Goal: Check status: Check status

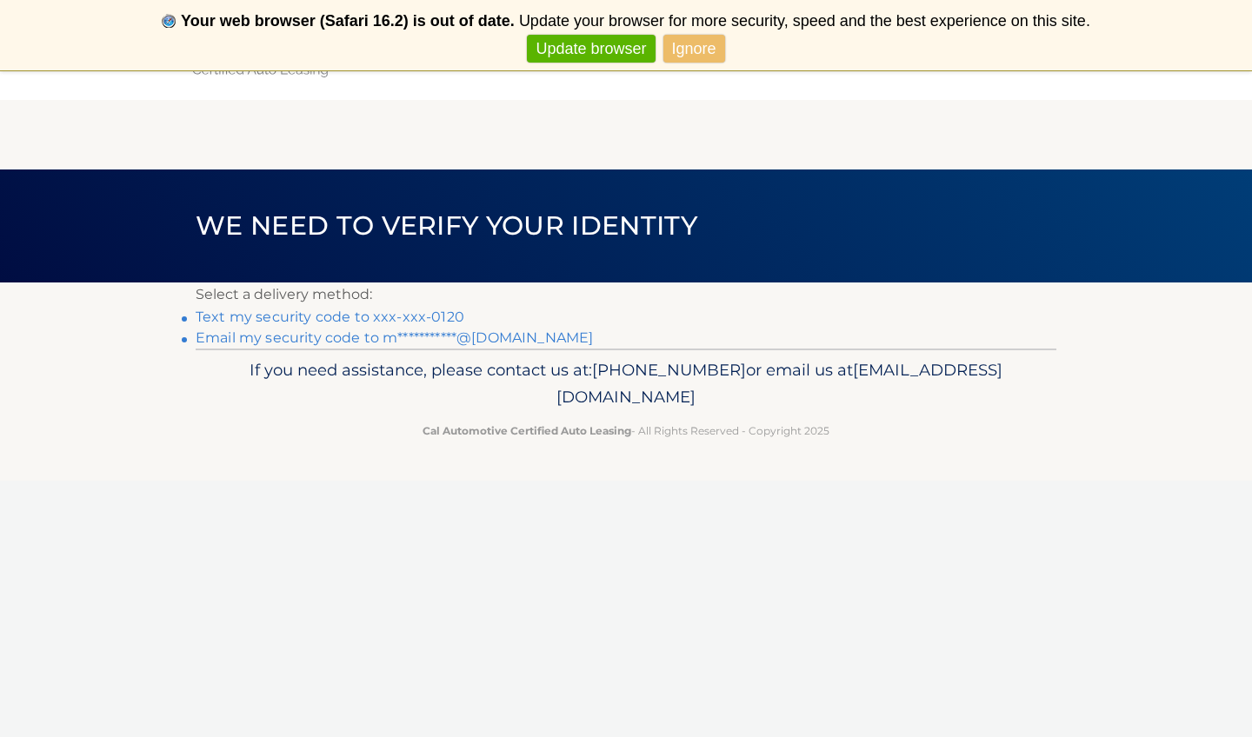
click at [366, 314] on link "Text my security code to xxx-xxx-0120" at bounding box center [330, 317] width 269 height 17
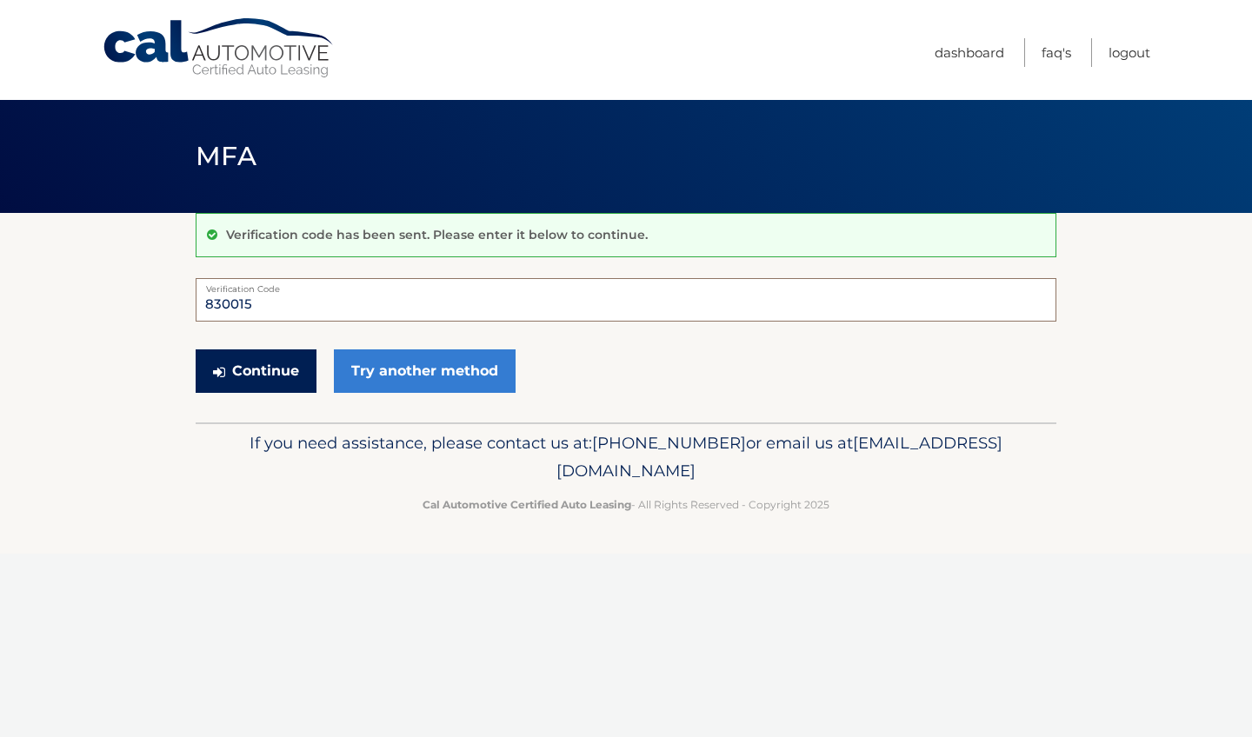
type input "830015"
click at [299, 369] on button "Continue" at bounding box center [256, 370] width 121 height 43
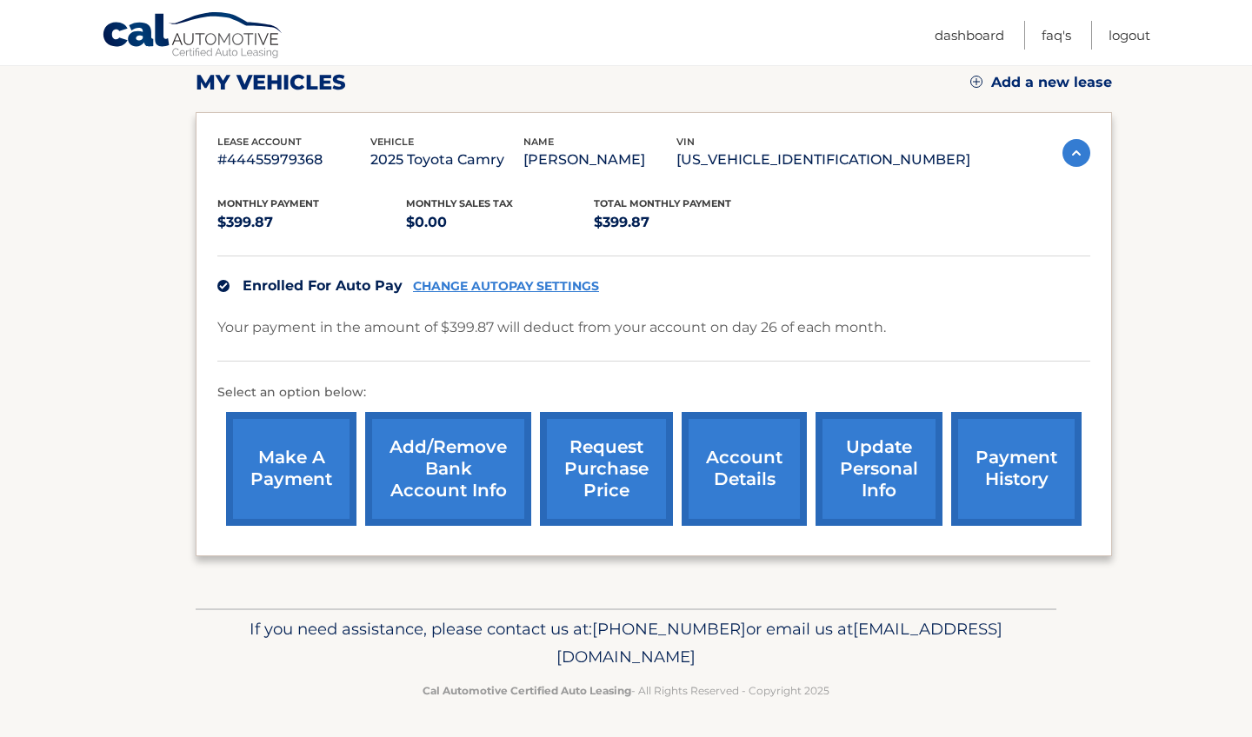
scroll to position [247, 0]
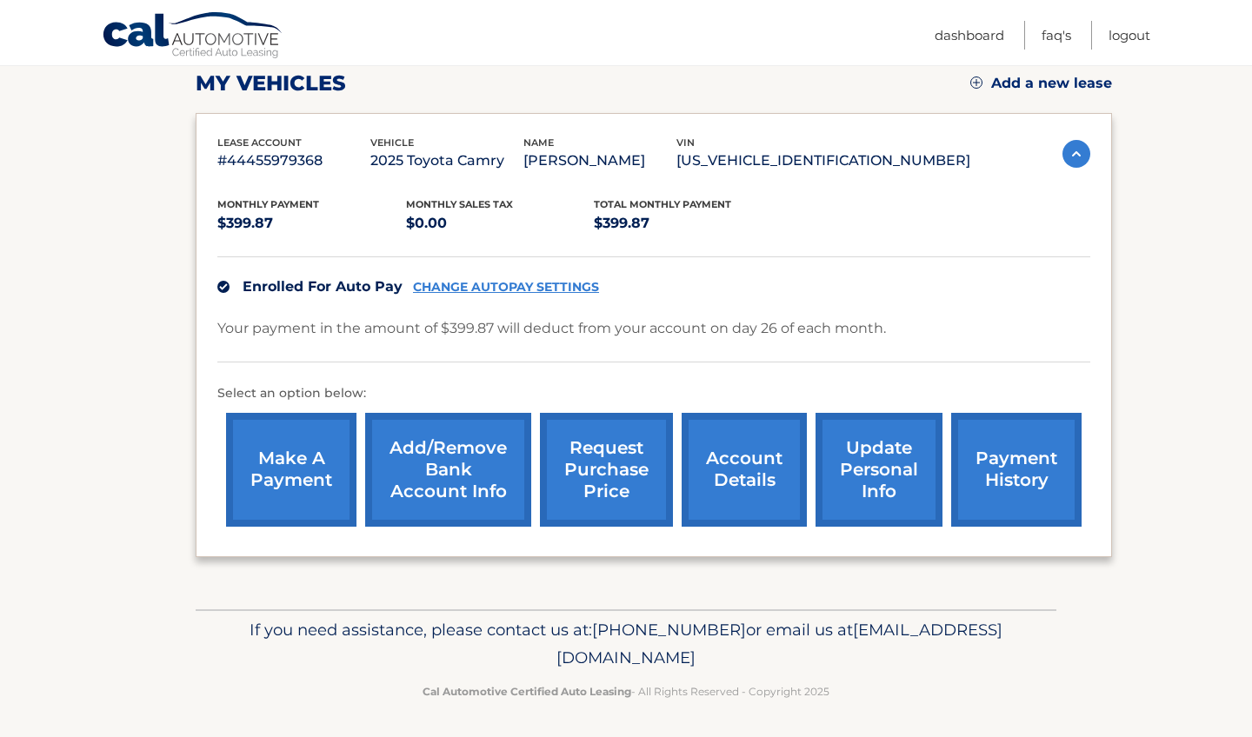
click at [1025, 488] on link "payment history" at bounding box center [1016, 470] width 130 height 114
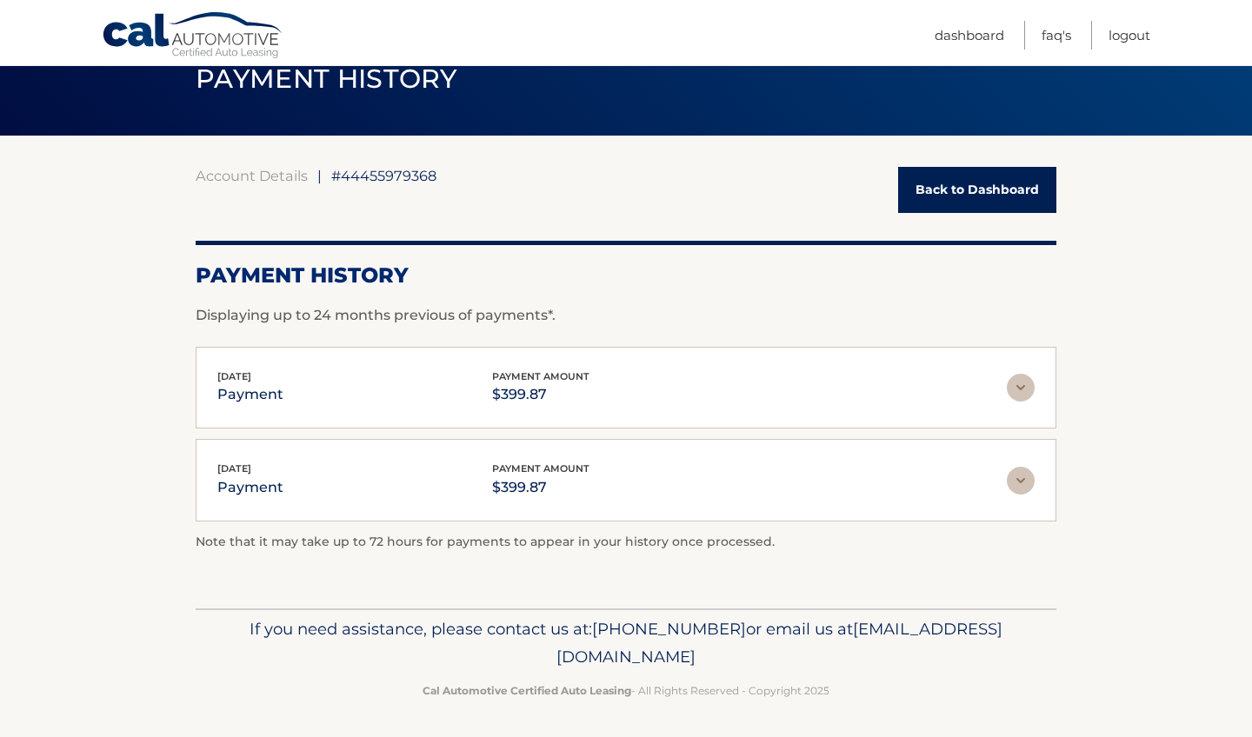
scroll to position [77, 0]
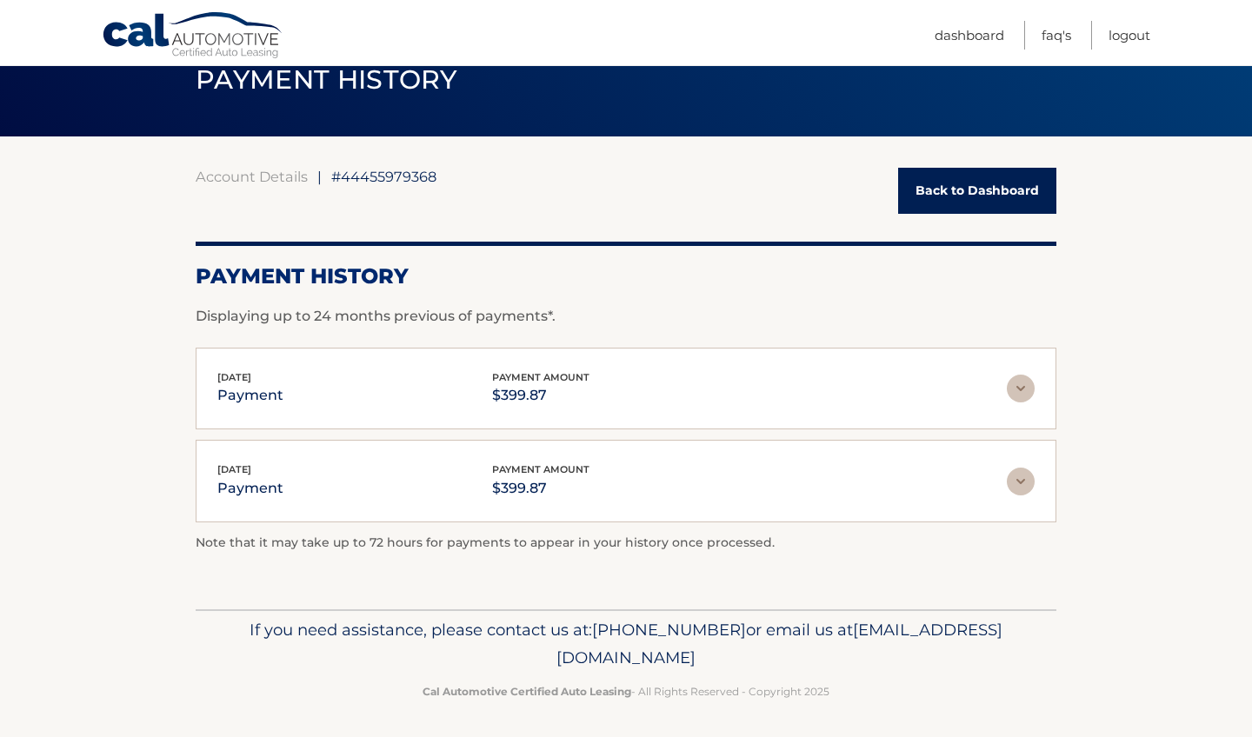
click at [1021, 479] on img at bounding box center [1021, 482] width 28 height 28
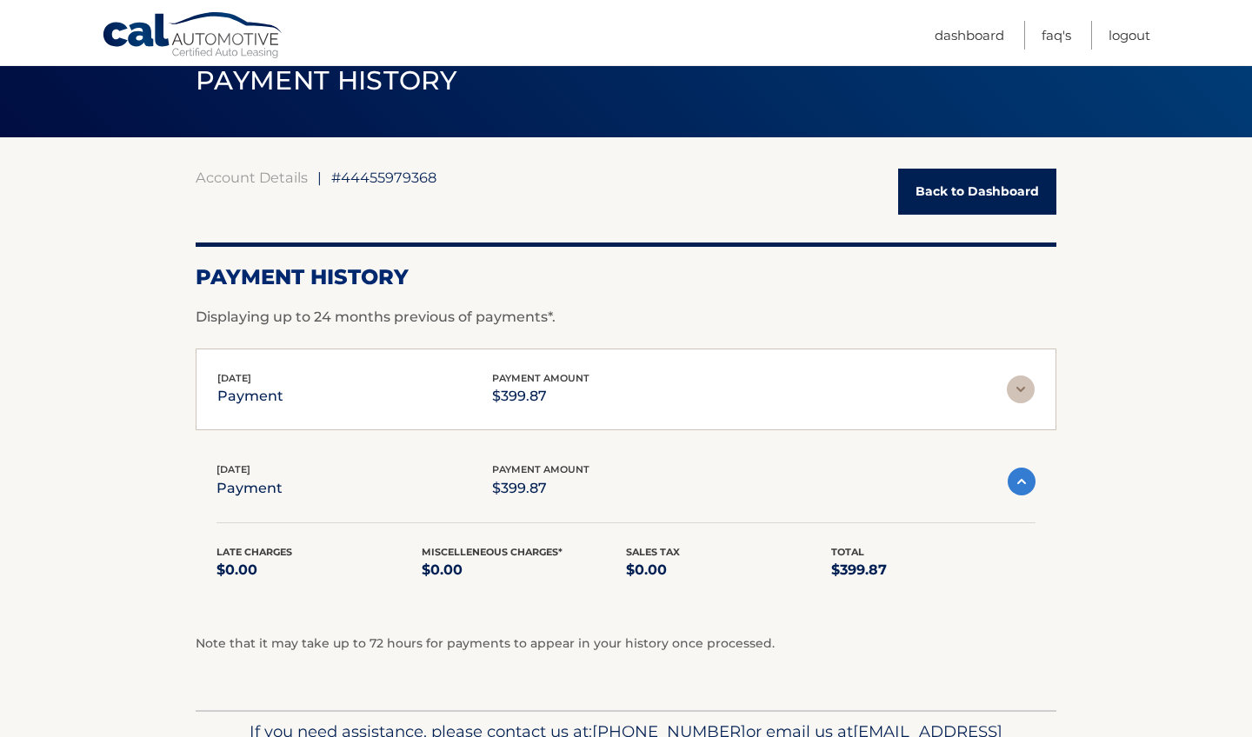
click at [1017, 383] on img at bounding box center [1021, 390] width 28 height 28
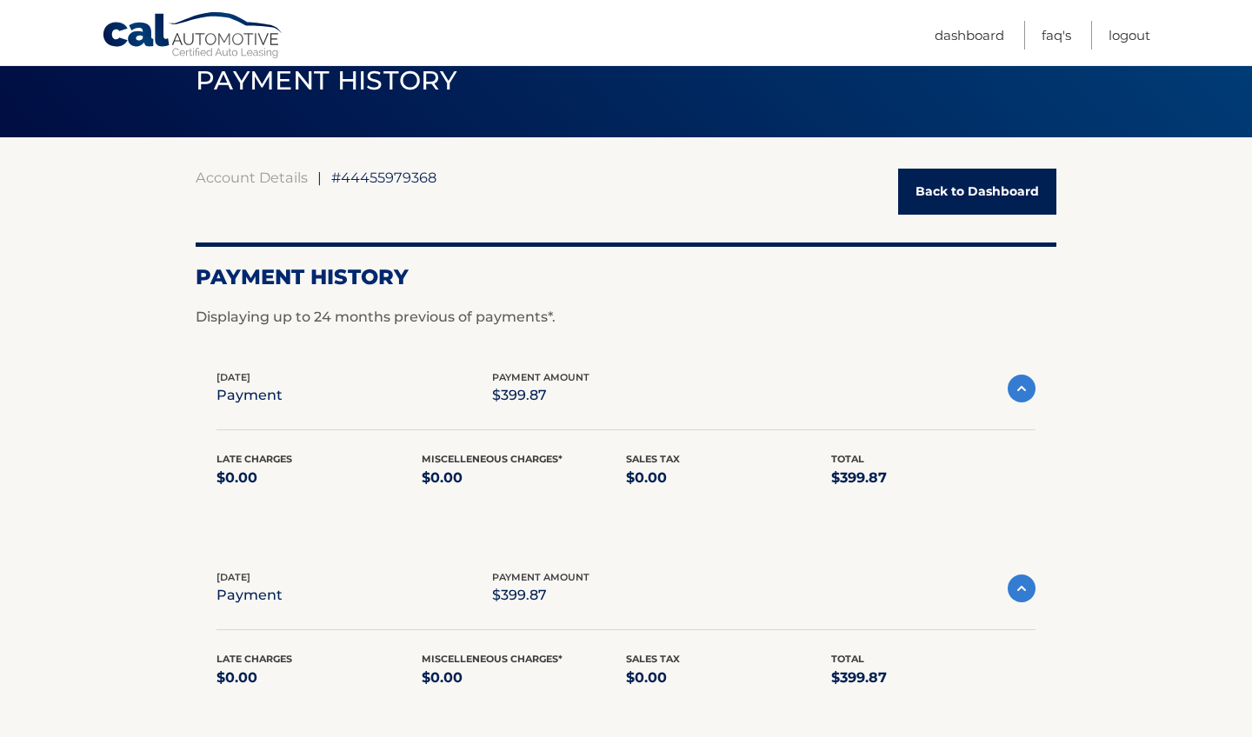
click at [1017, 383] on img at bounding box center [1022, 389] width 28 height 28
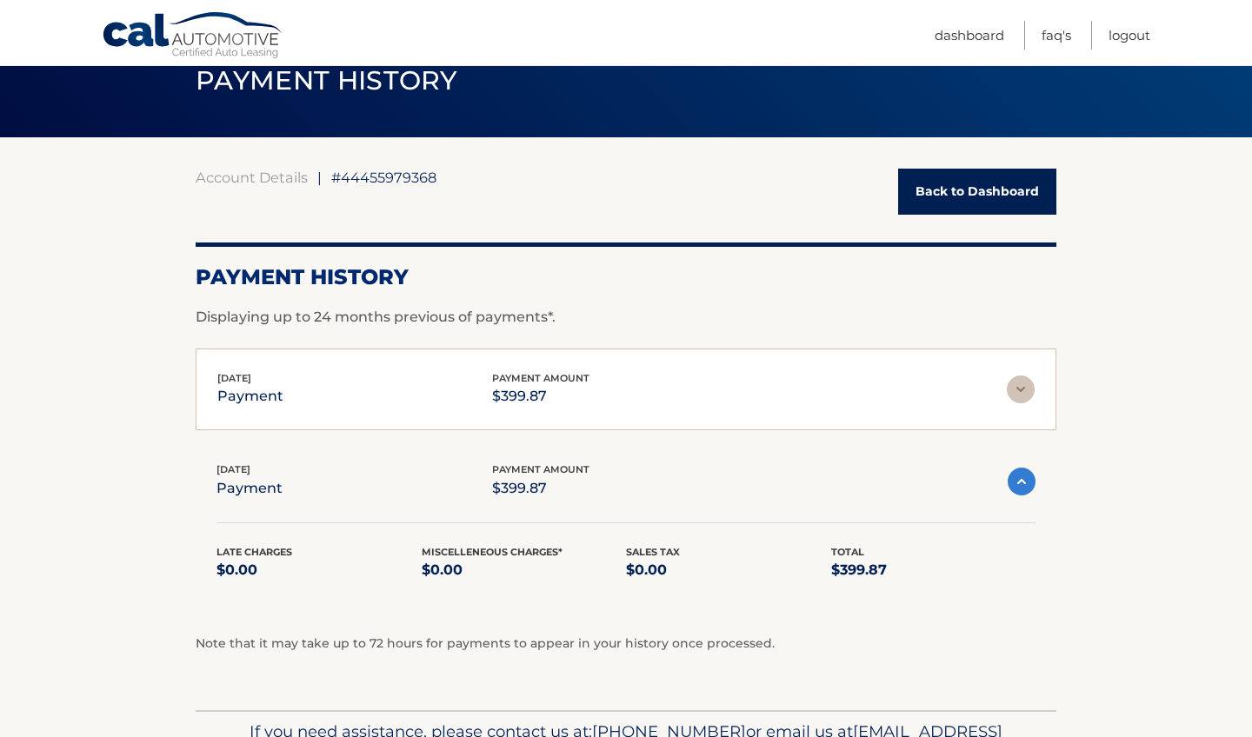
click at [1035, 472] on img at bounding box center [1022, 482] width 28 height 28
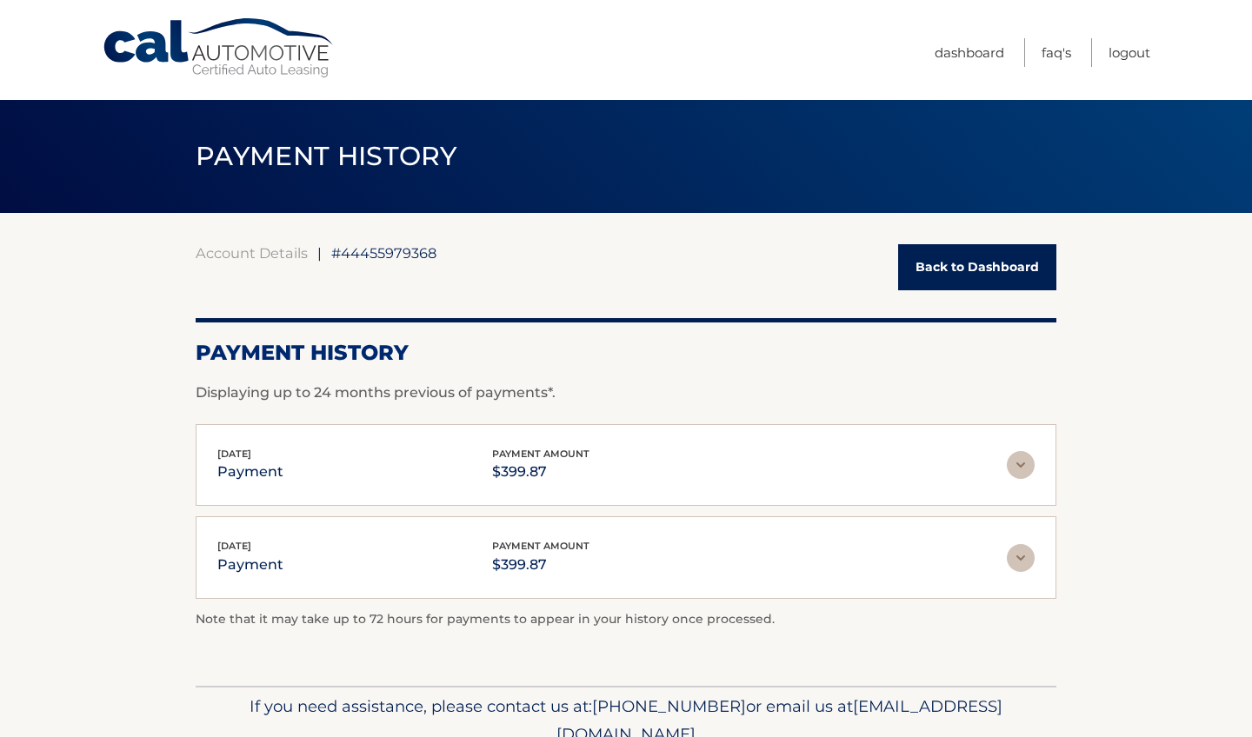
scroll to position [0, 0]
click at [955, 271] on link "Back to Dashboard" at bounding box center [977, 267] width 158 height 46
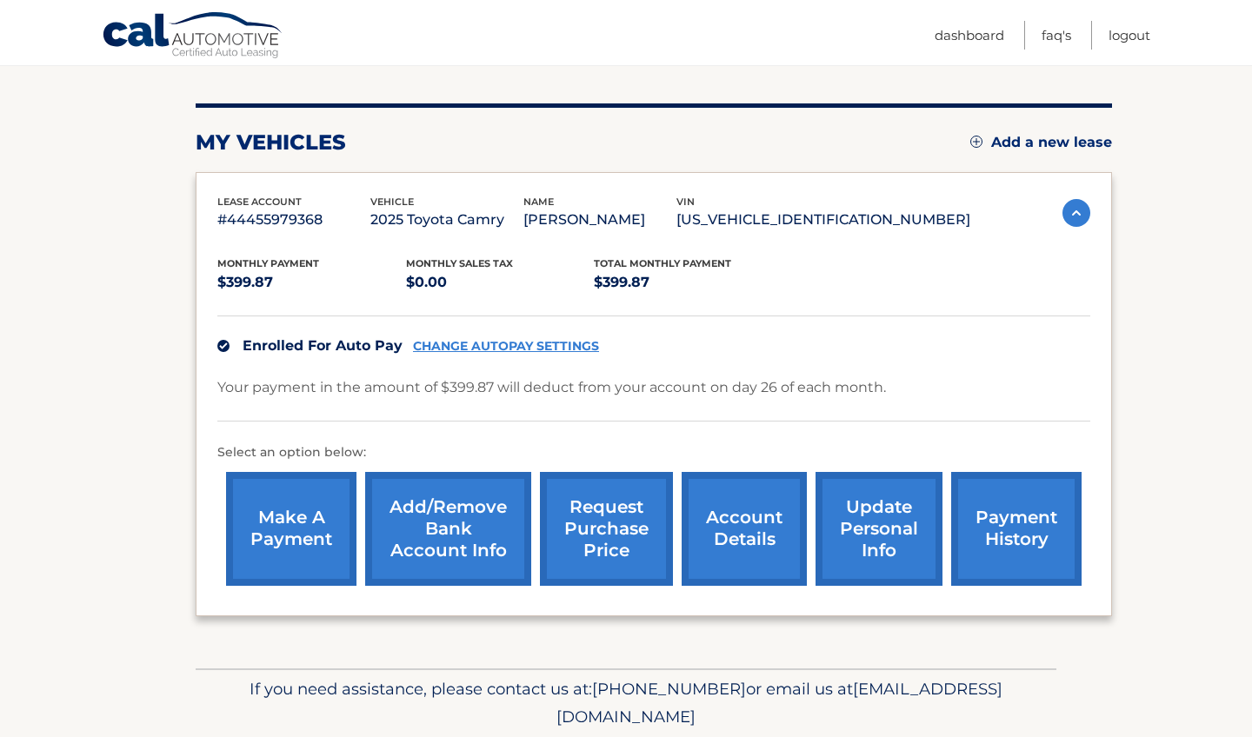
scroll to position [189, 0]
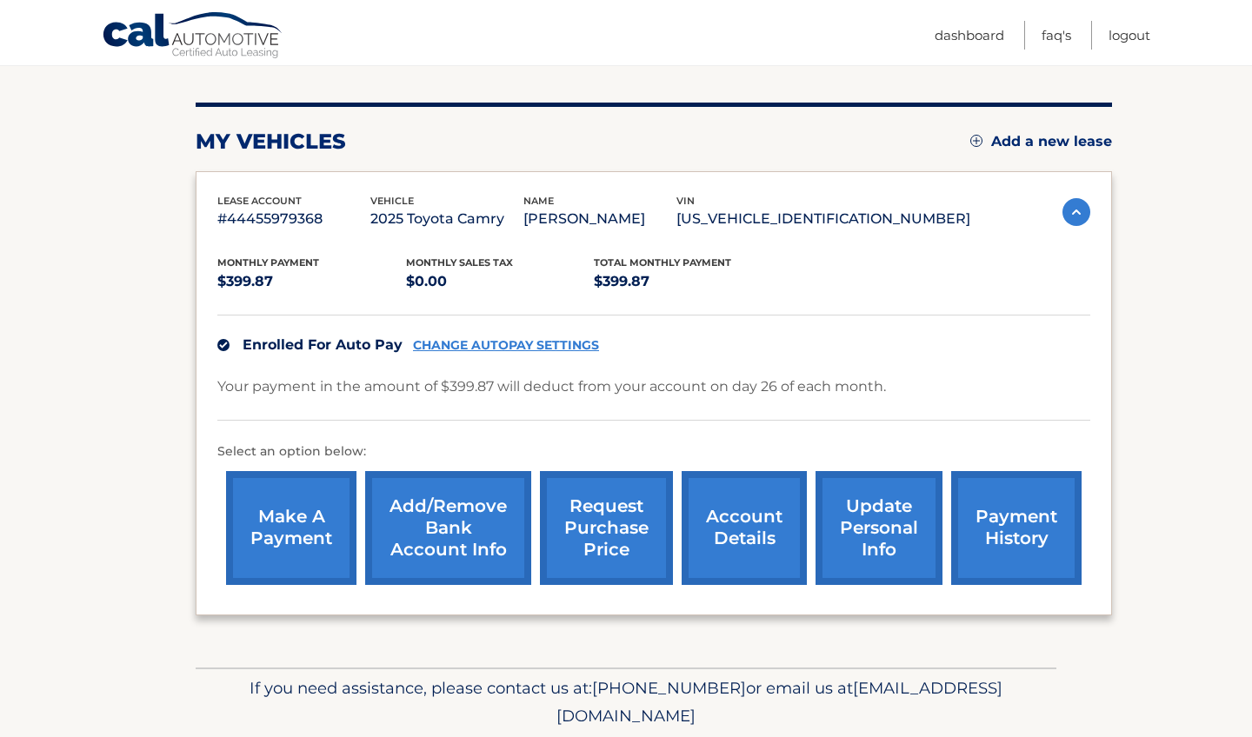
click at [739, 528] on link "account details" at bounding box center [744, 528] width 125 height 114
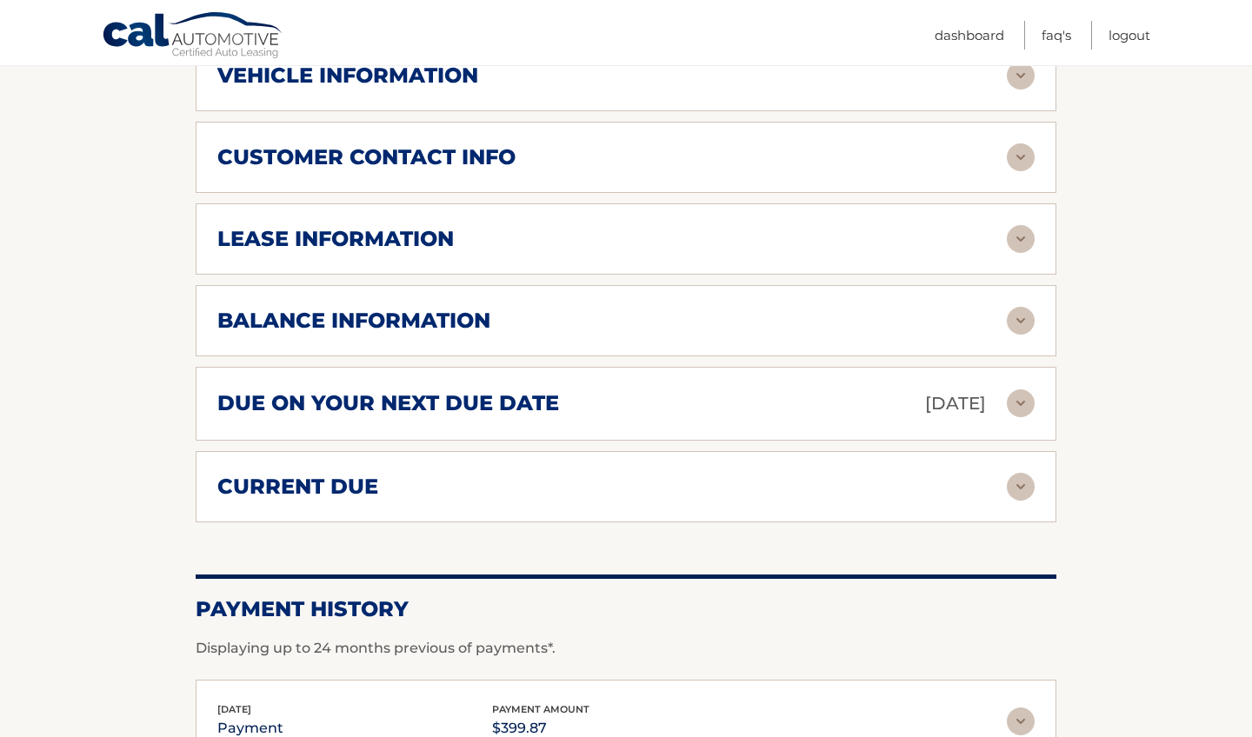
scroll to position [812, 0]
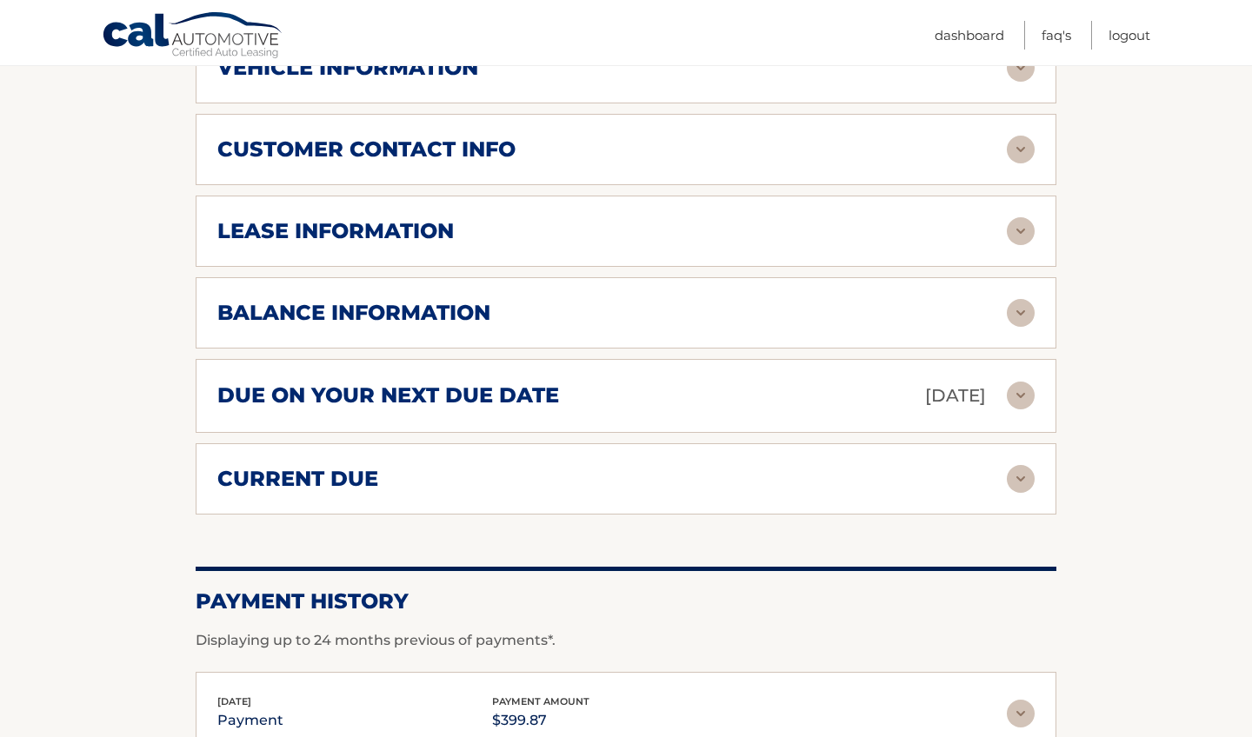
click at [649, 405] on div "due on your next due date Sep 26, 2025" at bounding box center [611, 396] width 789 height 30
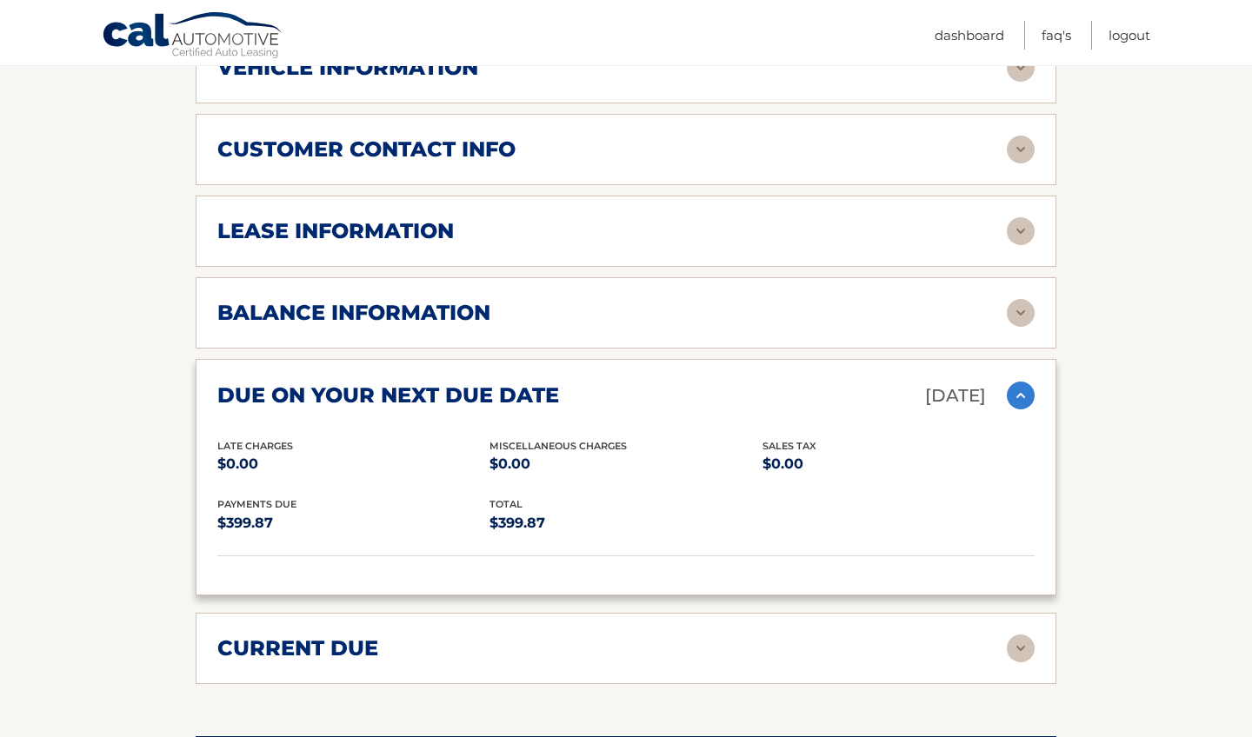
click at [934, 388] on p "Sep 26, 2025" at bounding box center [955, 396] width 61 height 30
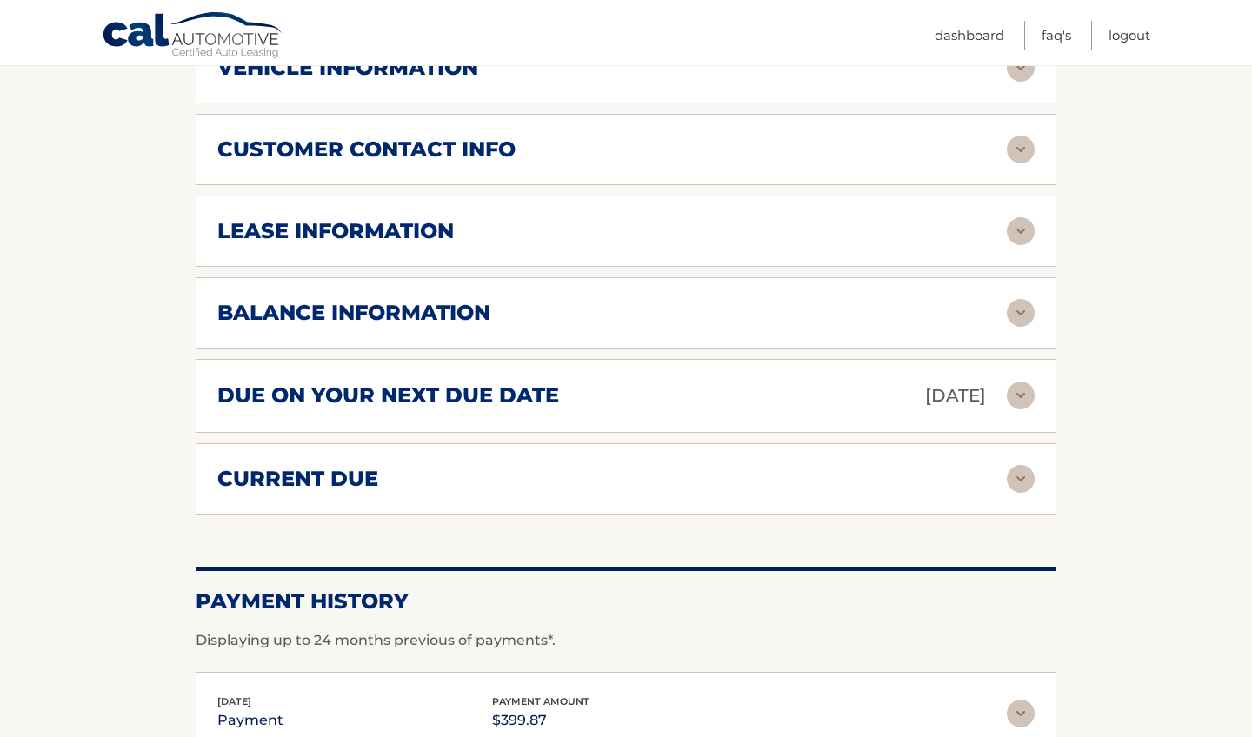
click at [1028, 477] on img at bounding box center [1021, 479] width 28 height 28
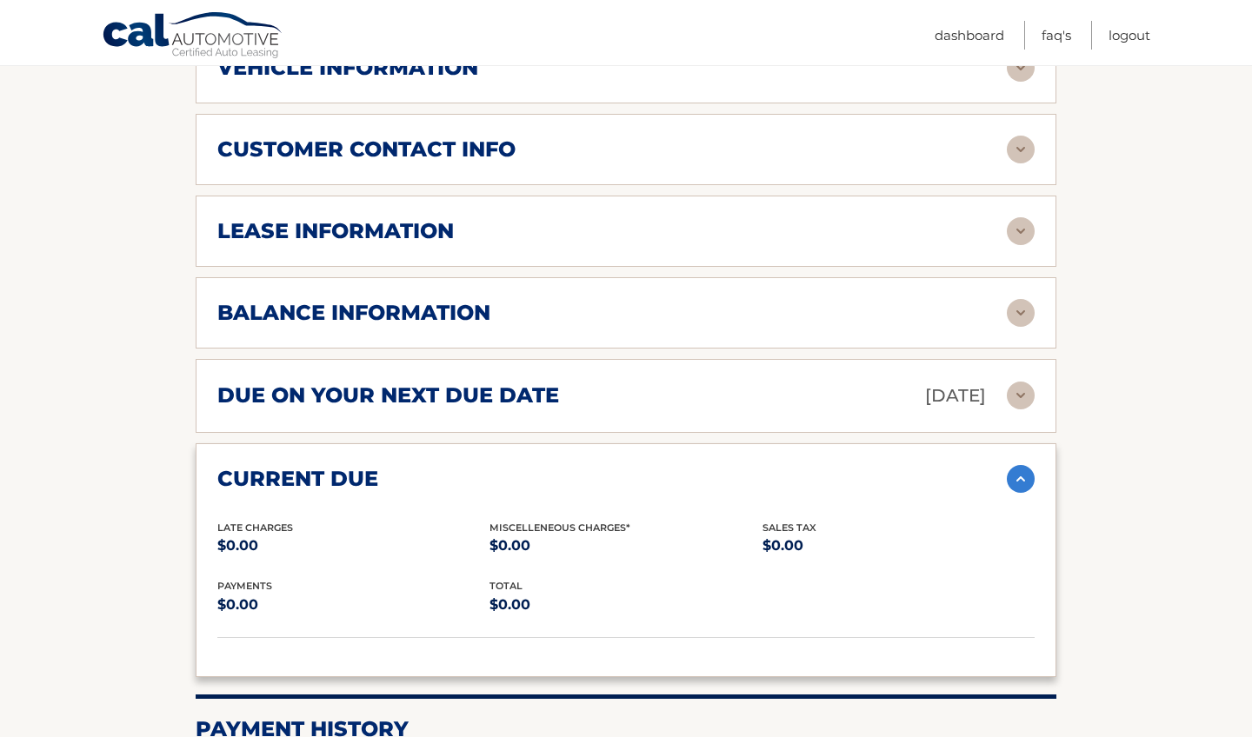
click at [1028, 477] on img at bounding box center [1021, 479] width 28 height 28
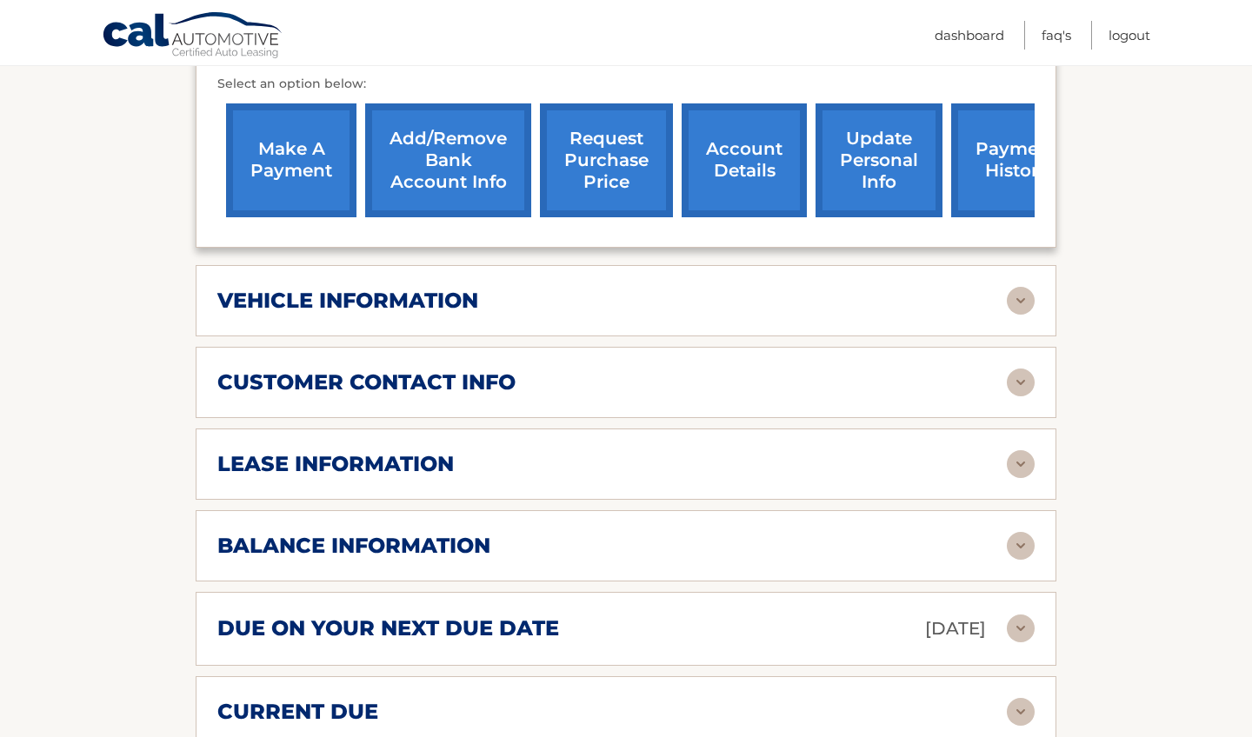
scroll to position [577, 0]
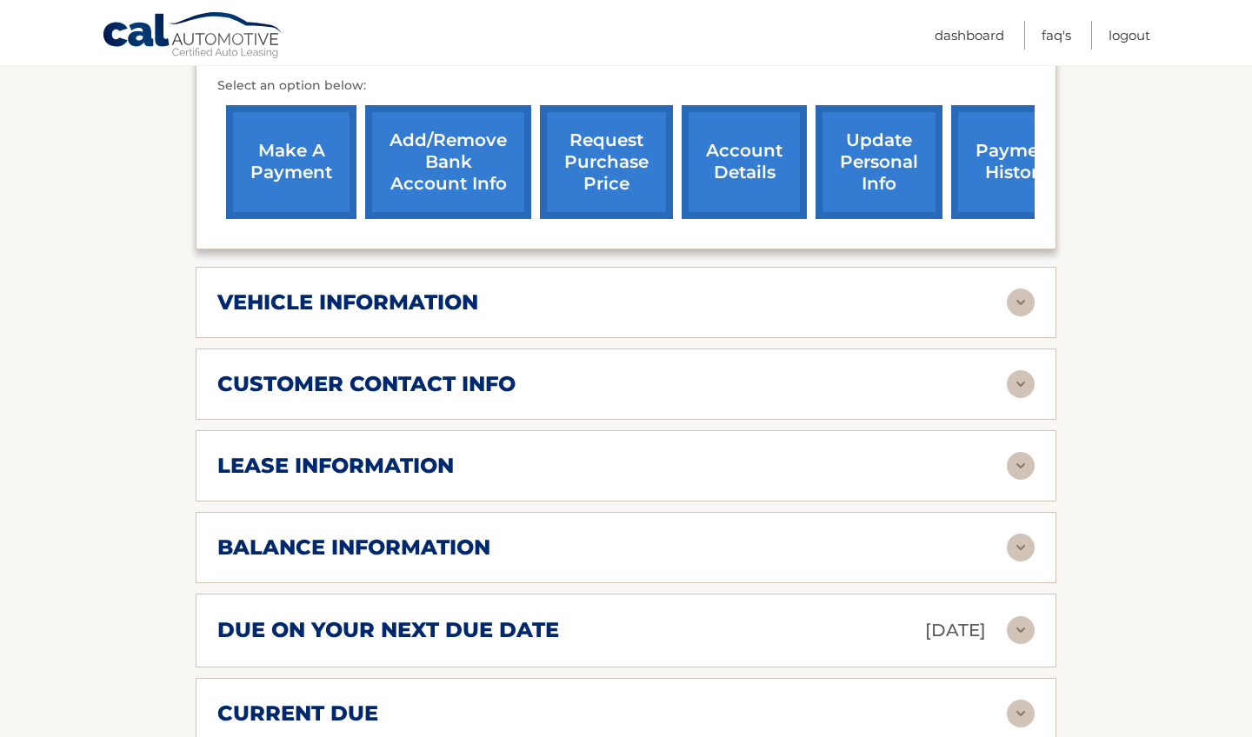
click at [1026, 456] on img at bounding box center [1021, 466] width 28 height 28
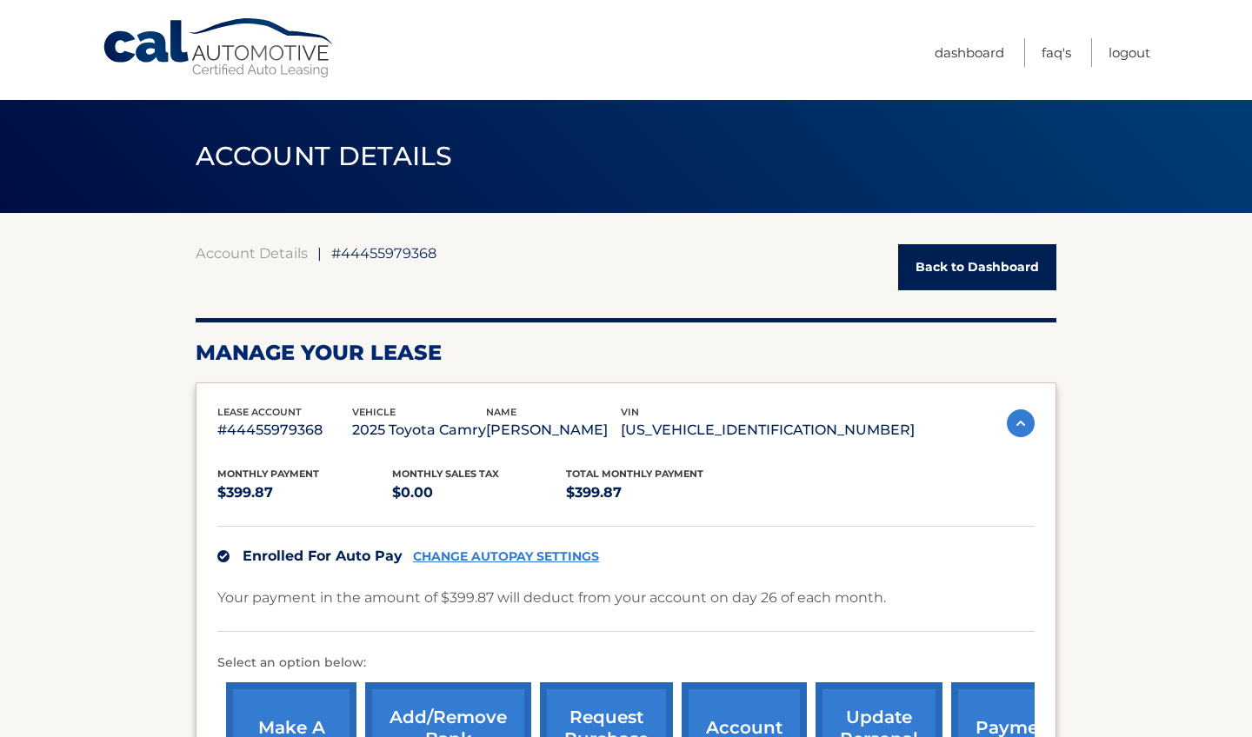
scroll to position [0, 0]
click at [1120, 58] on link "Logout" at bounding box center [1129, 52] width 42 height 29
